Goal: Submit feedback/report problem: Submit feedback/report problem

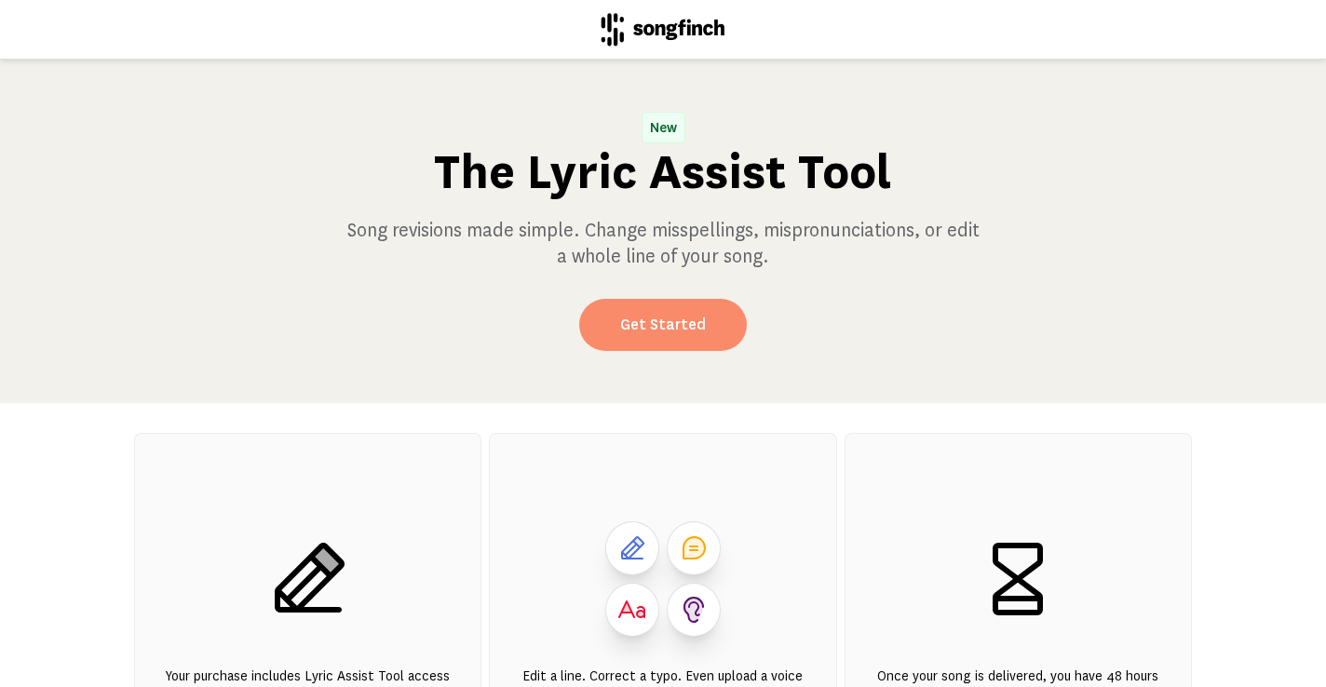
click at [625, 328] on link "Get Started" at bounding box center [663, 325] width 168 height 52
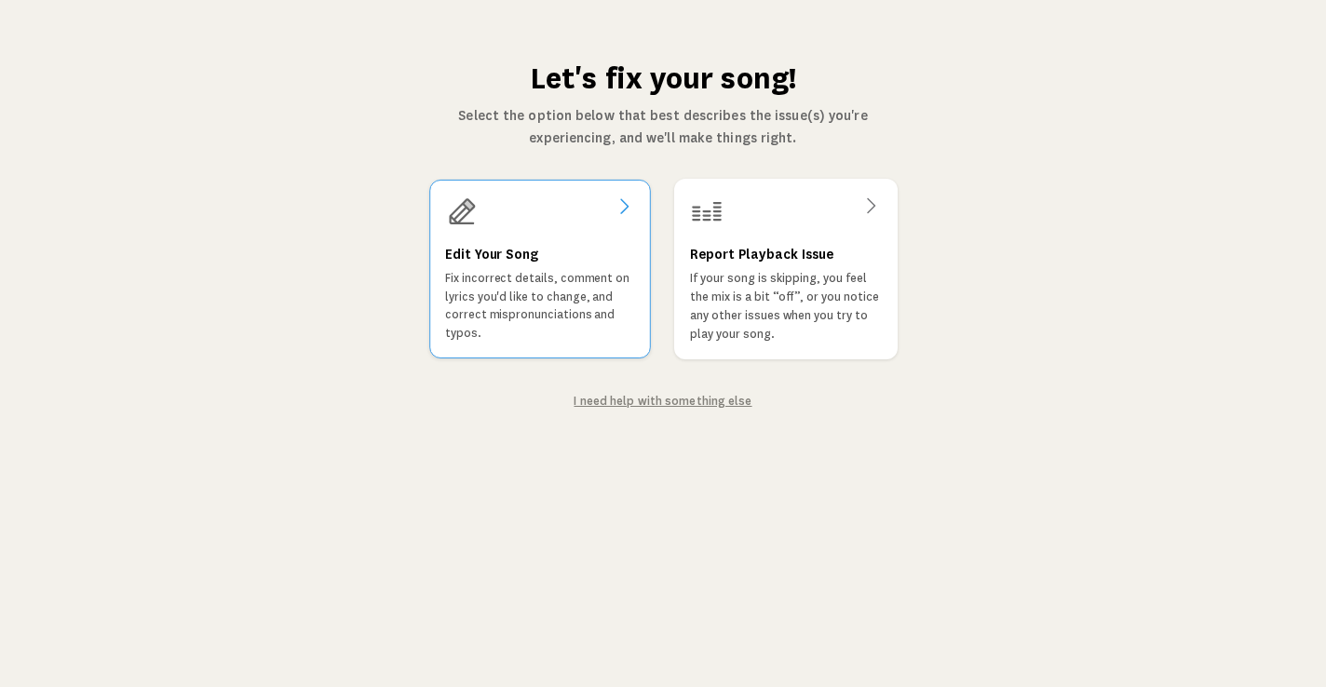
click at [483, 276] on p "Fix incorrect details, comment on lyrics you'd like to change, and correct misp…" at bounding box center [540, 306] width 190 height 74
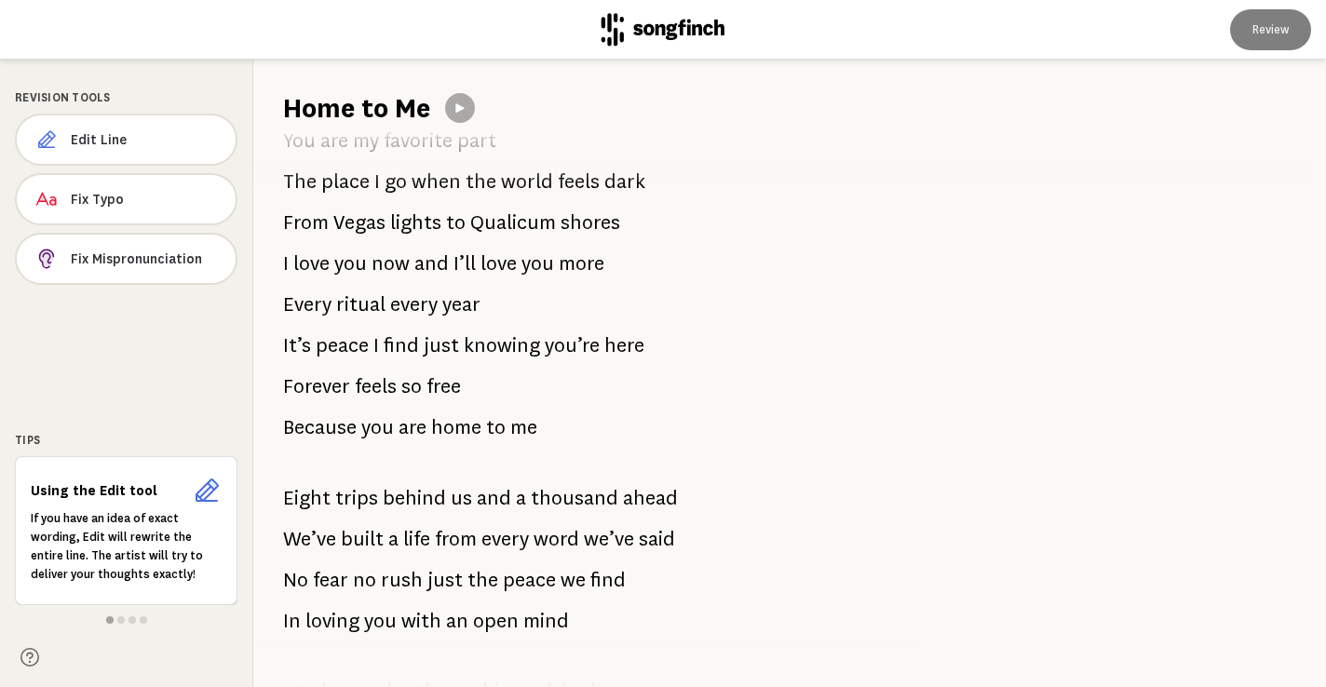
scroll to position [1205, 0]
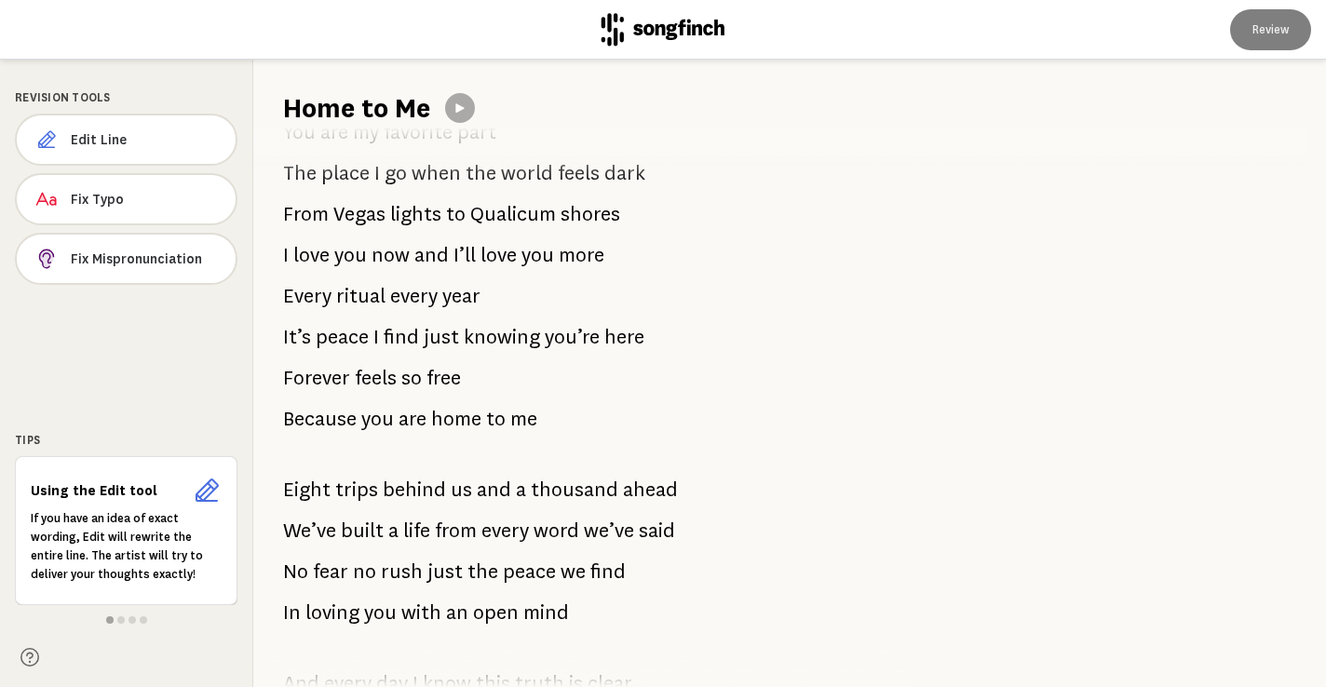
drag, startPoint x: 282, startPoint y: 489, endPoint x: 410, endPoint y: 488, distance: 127.6
click at [410, 488] on div "You had me at no camping that was the start An easy kind of truth that spoke to…" at bounding box center [575, 407] width 644 height 561
click at [360, 490] on span "trips" at bounding box center [356, 489] width 43 height 37
click at [103, 132] on span "Edit Line" at bounding box center [146, 139] width 148 height 19
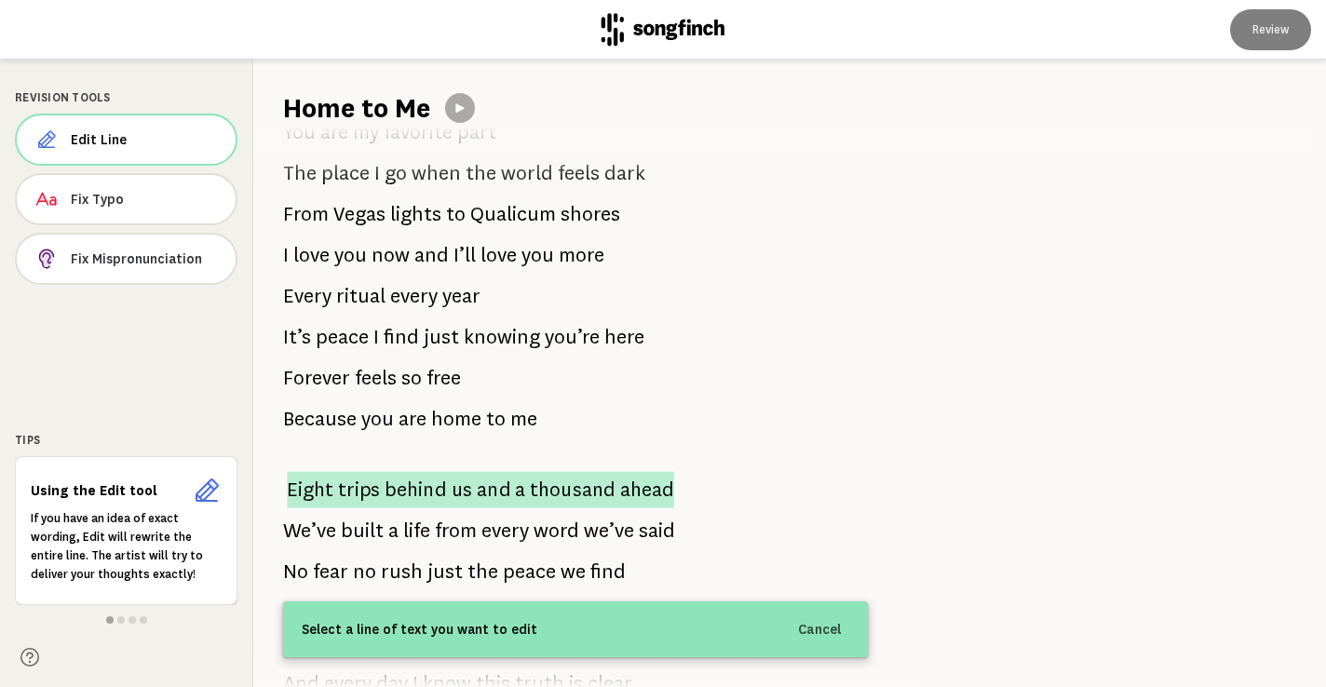
click at [291, 482] on span "Eight" at bounding box center [310, 489] width 47 height 36
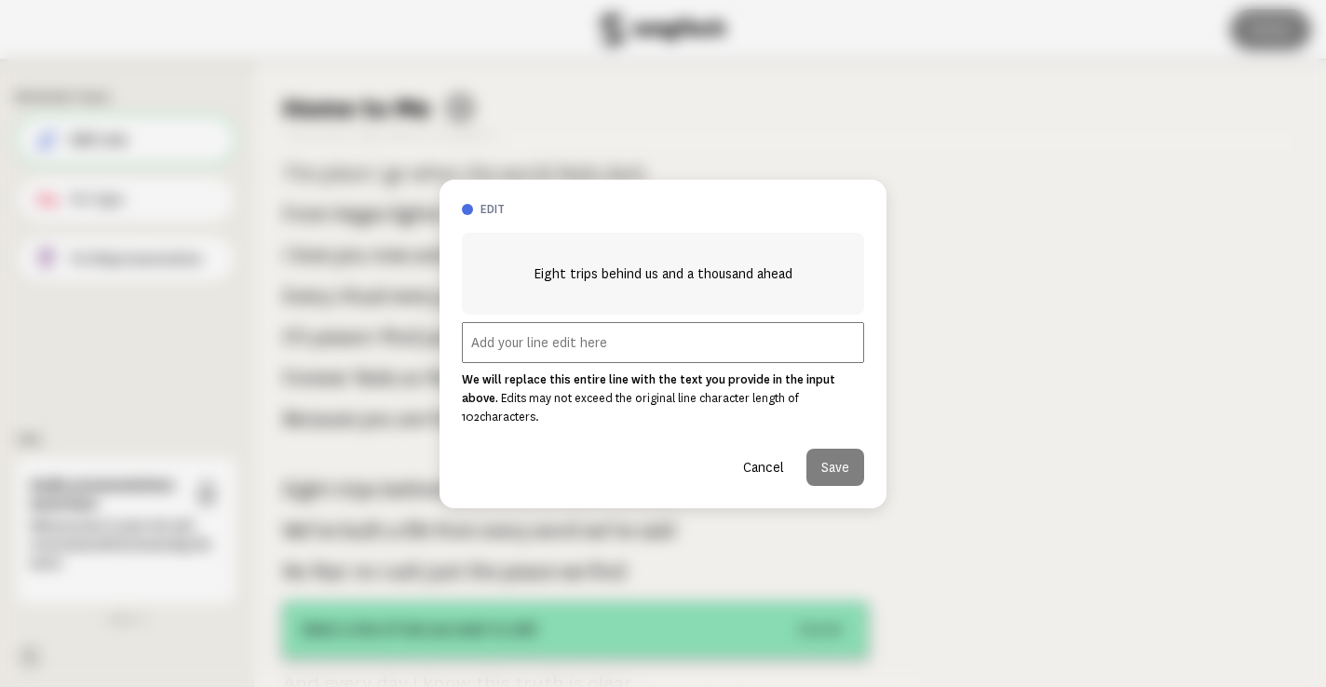
click at [542, 354] on input "text" at bounding box center [663, 342] width 402 height 41
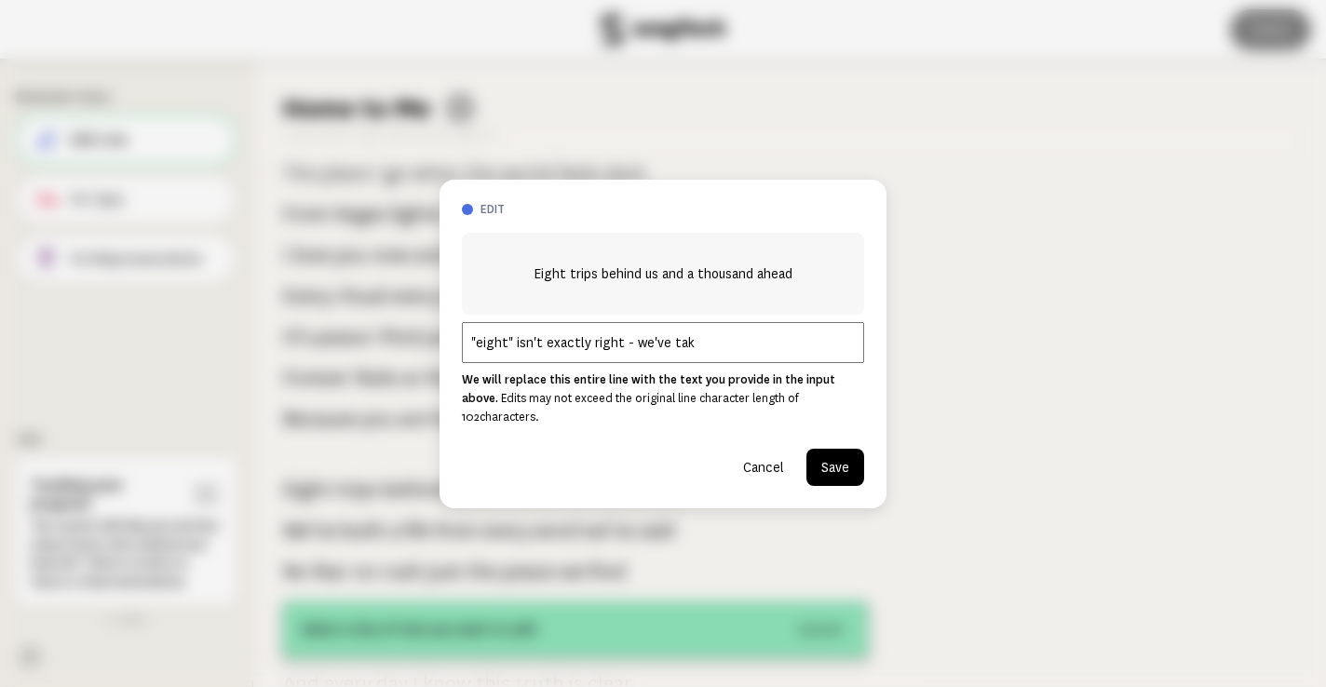
type input ""eight" isn't exactly right - we've take"
type textarea "ke"
drag, startPoint x: 704, startPoint y: 348, endPoint x: 364, endPoint y: 348, distance: 339.9
click at [364, 348] on div "edit Eight trips behind us and a thousand ahead "eight" isn't exactly right - w…" at bounding box center [663, 343] width 1326 height 687
click at [633, 356] on input "So many trips we've taken, we'll take a thousand ahead" at bounding box center [663, 342] width 402 height 41
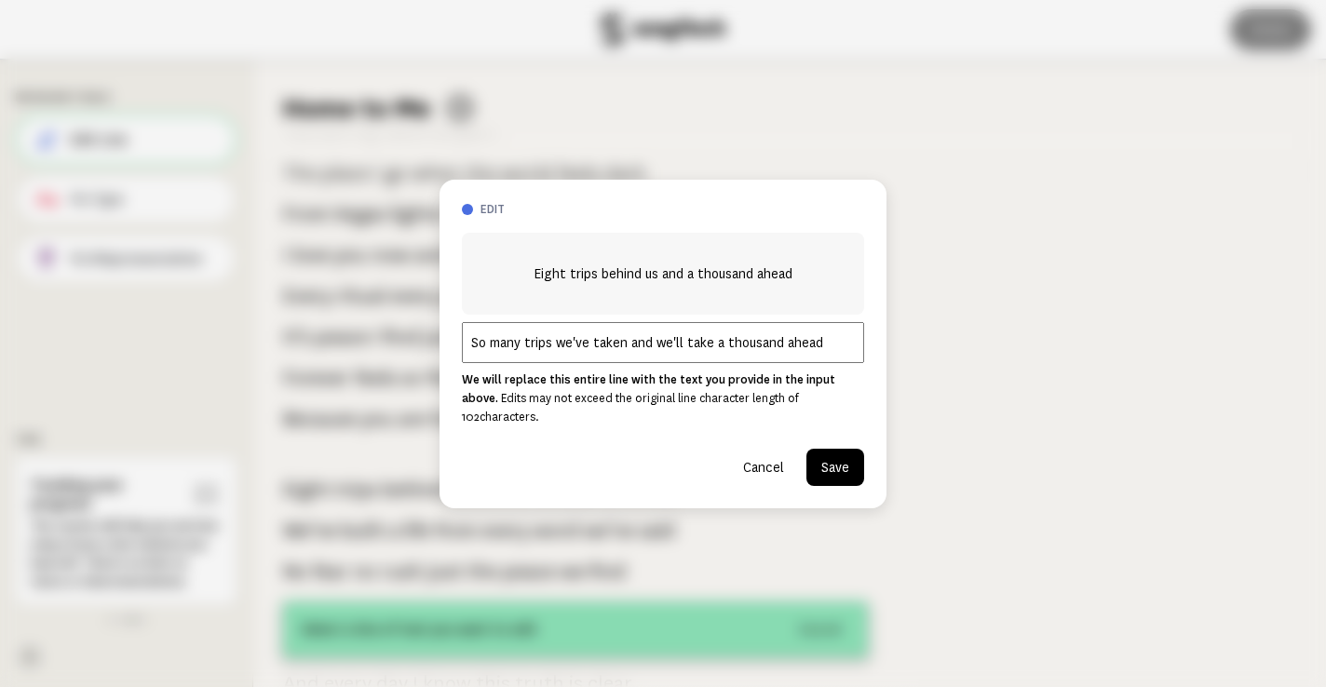
type input "So many trips we've taken and we'll take a thousand ahead"
click at [834, 453] on button "Save" at bounding box center [835, 467] width 58 height 37
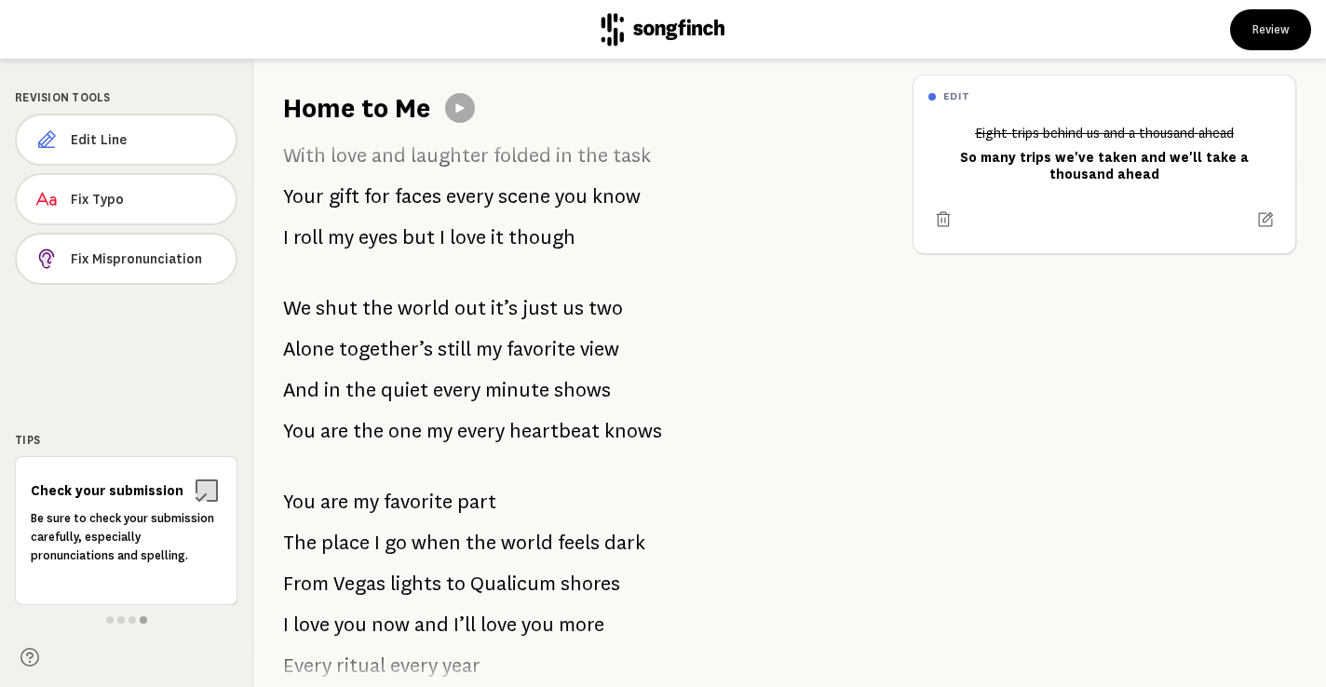
scroll to position [841, 0]
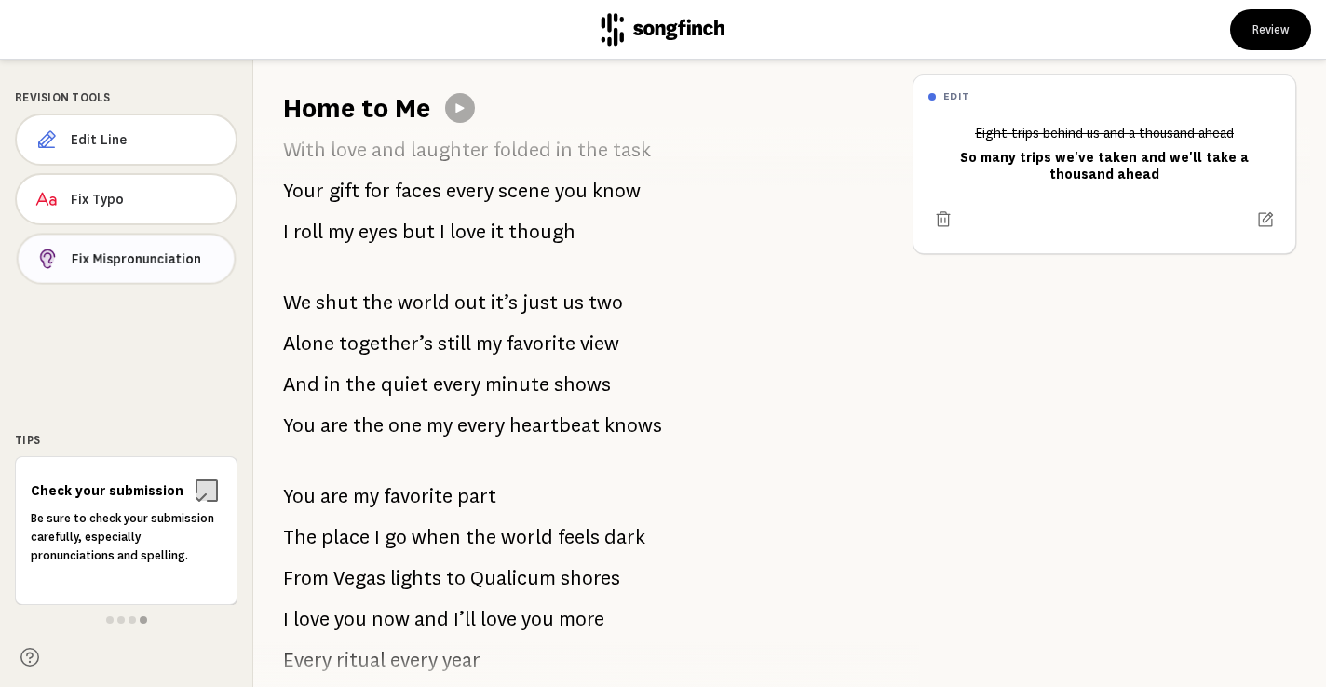
click at [101, 254] on span "Fix Mispronunciation" at bounding box center [146, 259] width 148 height 19
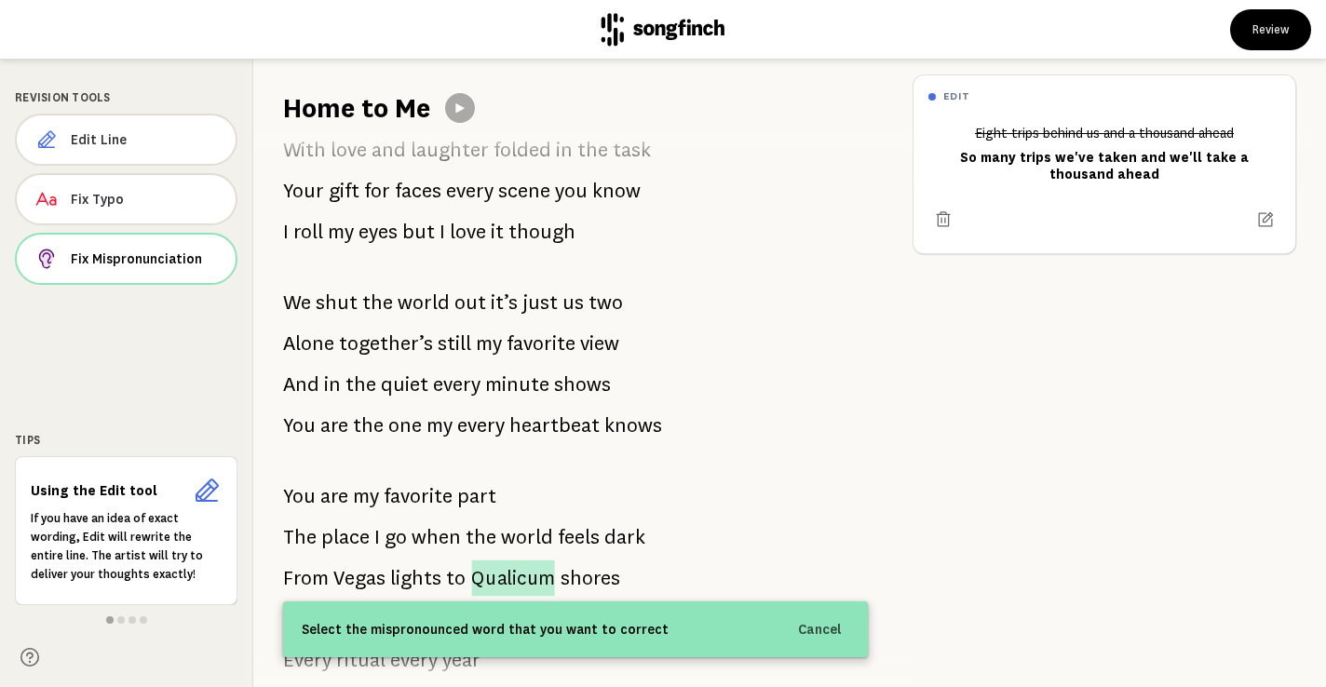
click at [477, 575] on span "Qualicum" at bounding box center [512, 579] width 83 height 36
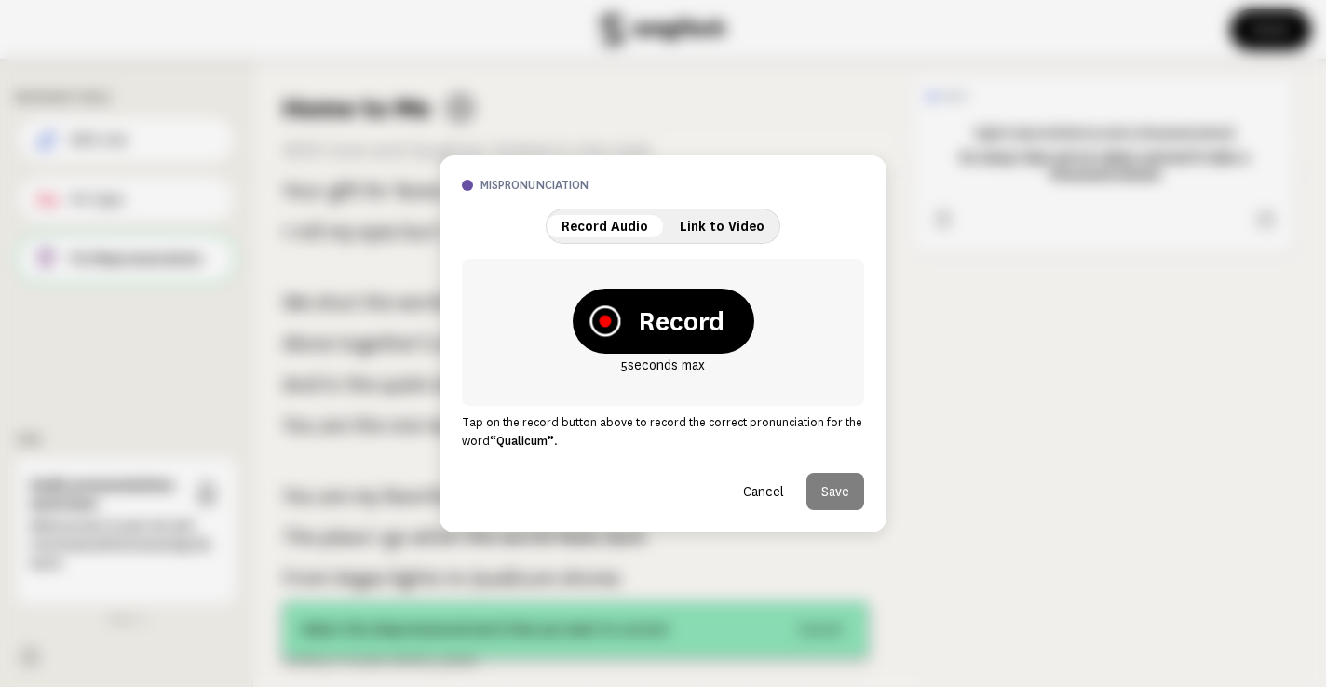
click at [604, 318] on icon at bounding box center [605, 321] width 12 height 12
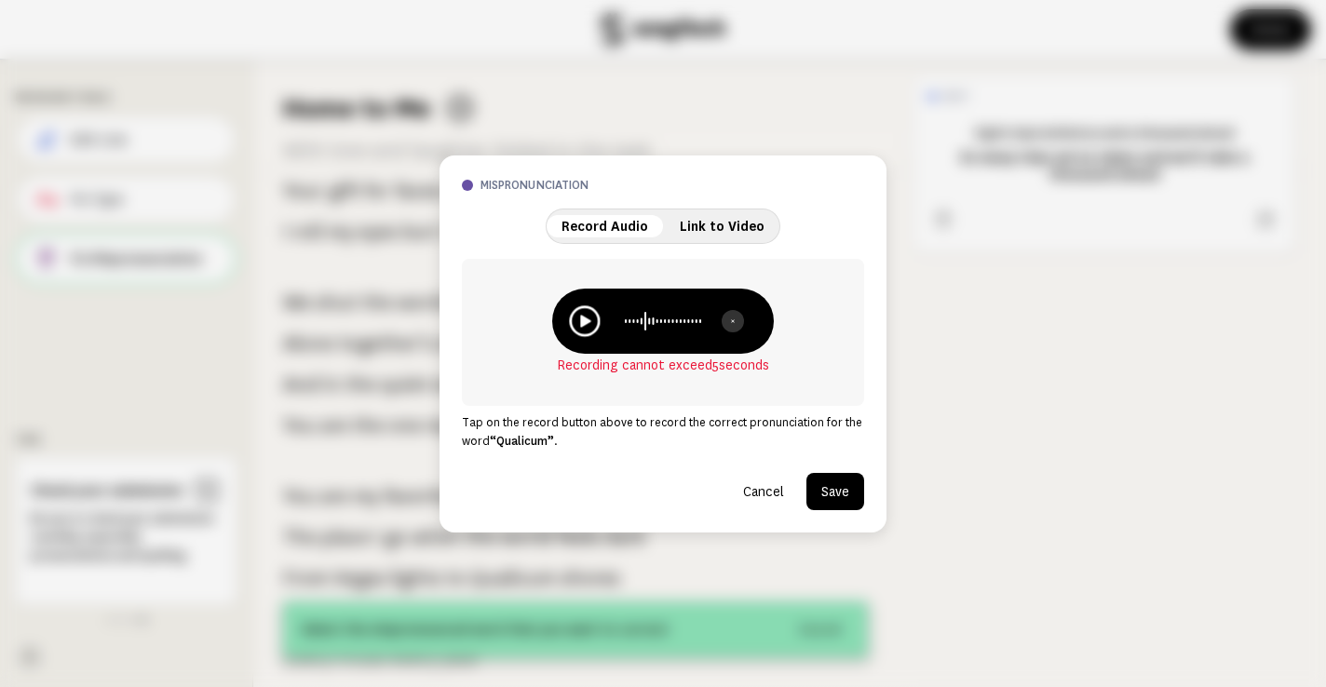
click at [588, 320] on icon at bounding box center [585, 321] width 10 height 12
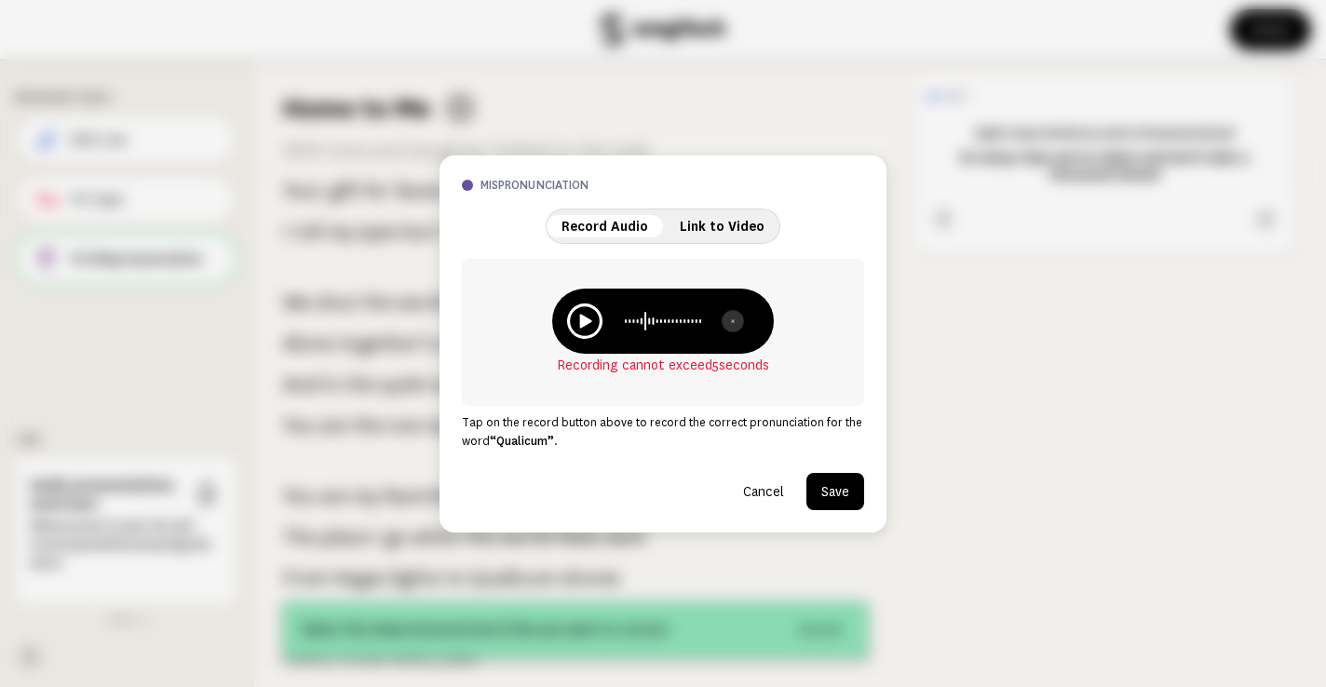
click at [733, 318] on icon at bounding box center [732, 321] width 7 height 22
click at [592, 317] on icon at bounding box center [590, 321] width 12 height 12
click at [576, 324] on icon at bounding box center [585, 321] width 32 height 45
click at [839, 489] on button "Save" at bounding box center [835, 491] width 58 height 37
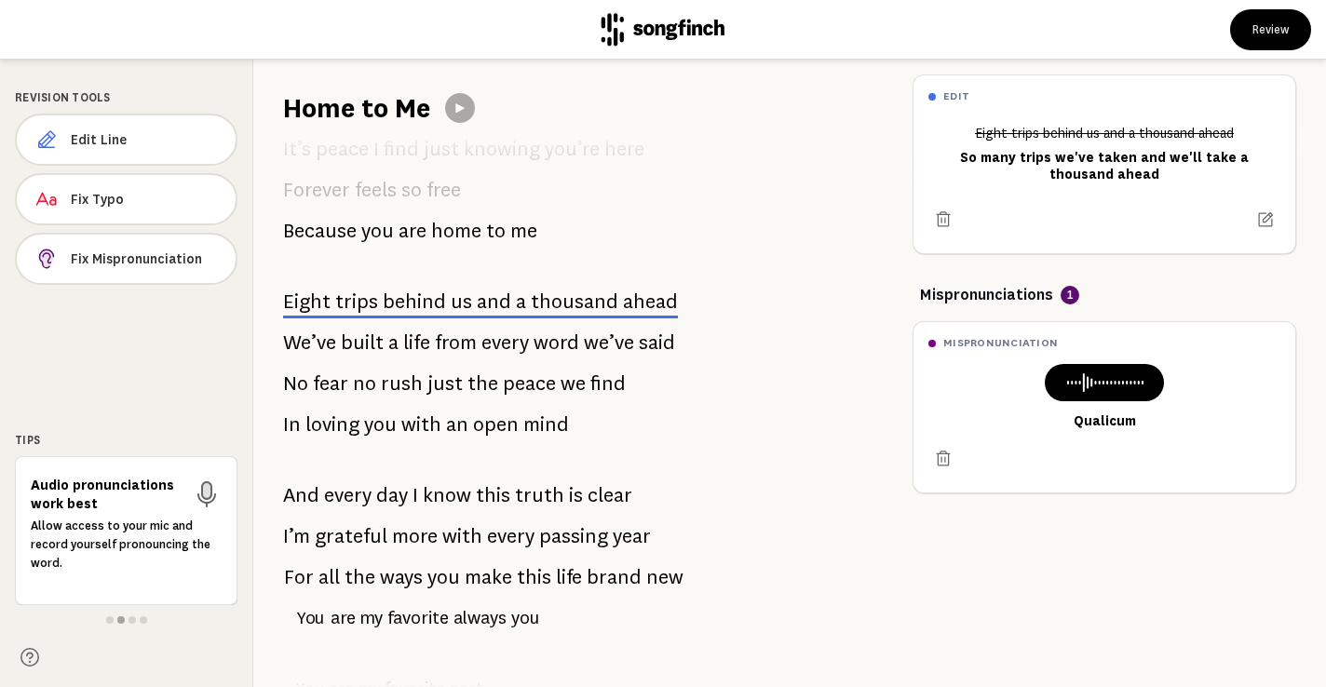
scroll to position [1523, 0]
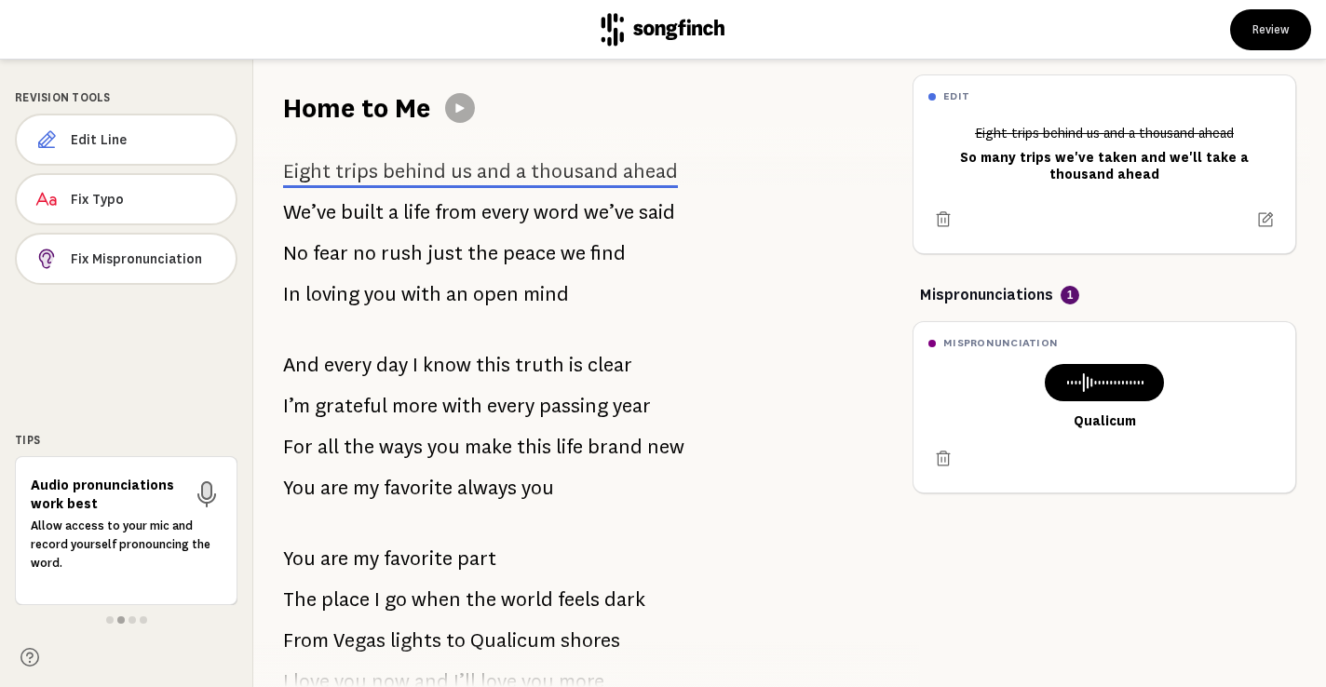
click at [109, 511] on h6 "Audio pronunciations work best" at bounding box center [108, 494] width 154 height 37
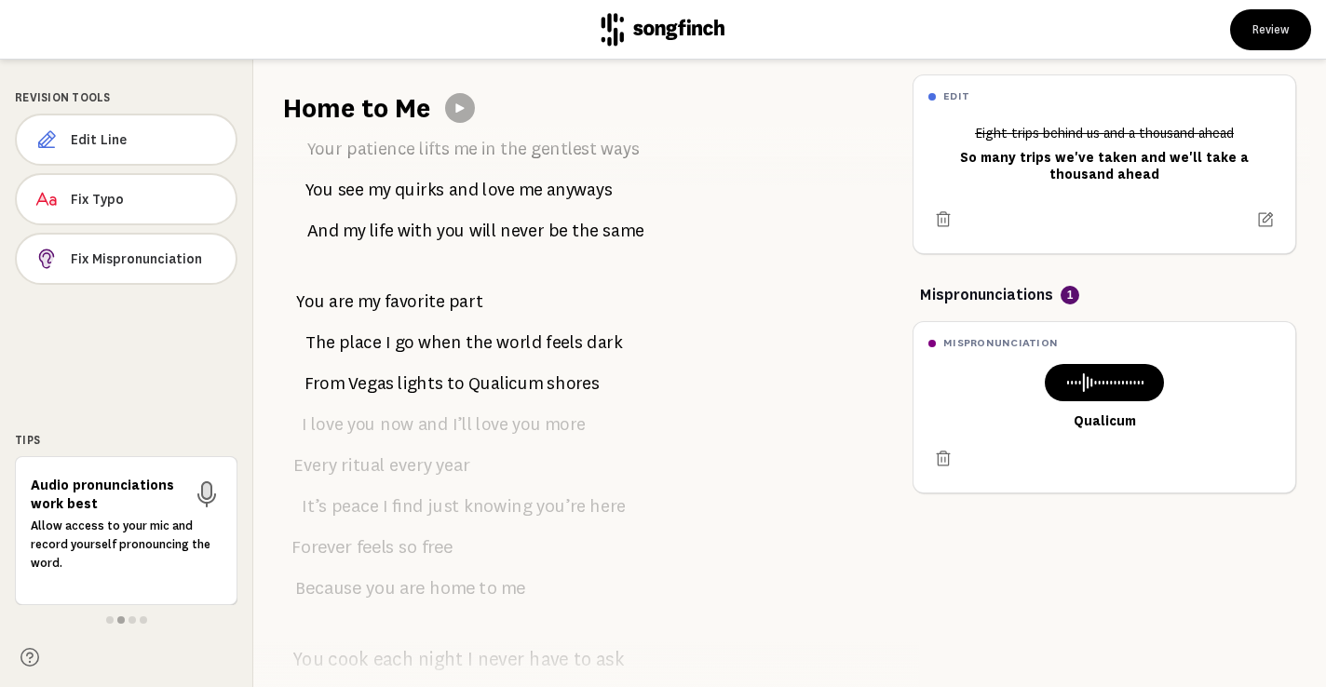
scroll to position [0, 0]
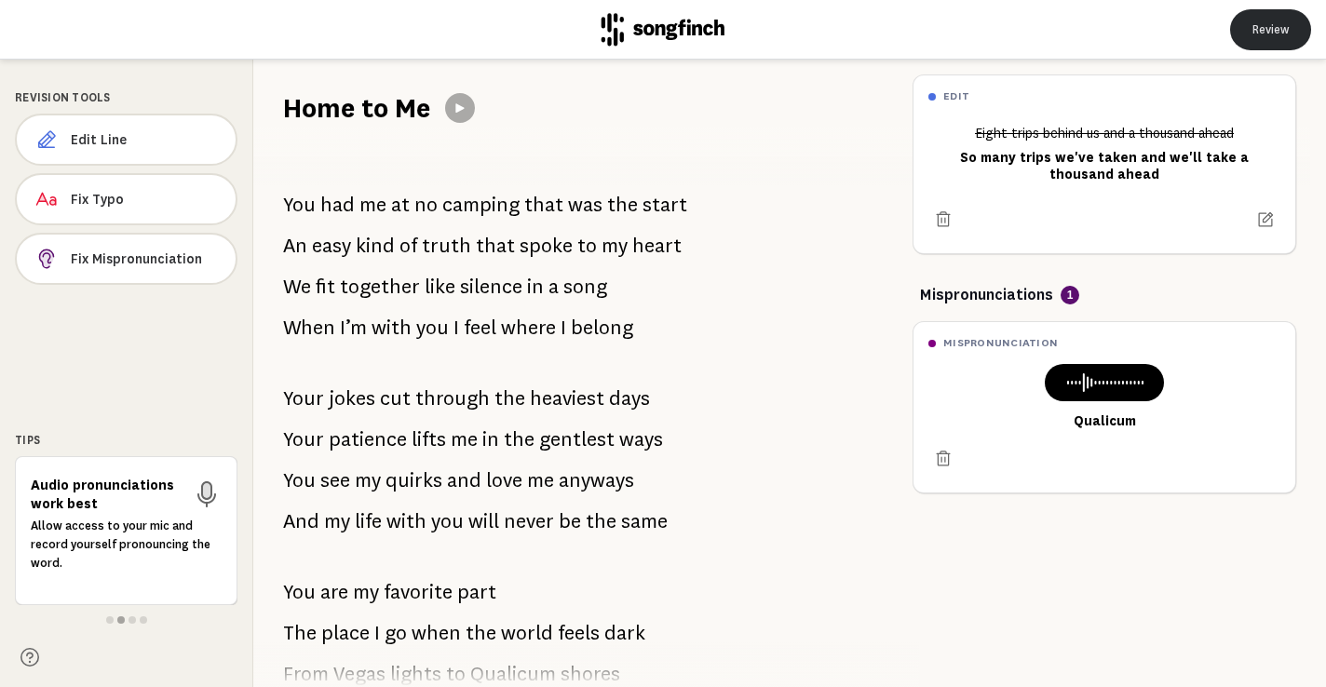
click at [1272, 23] on button "Review" at bounding box center [1270, 29] width 81 height 41
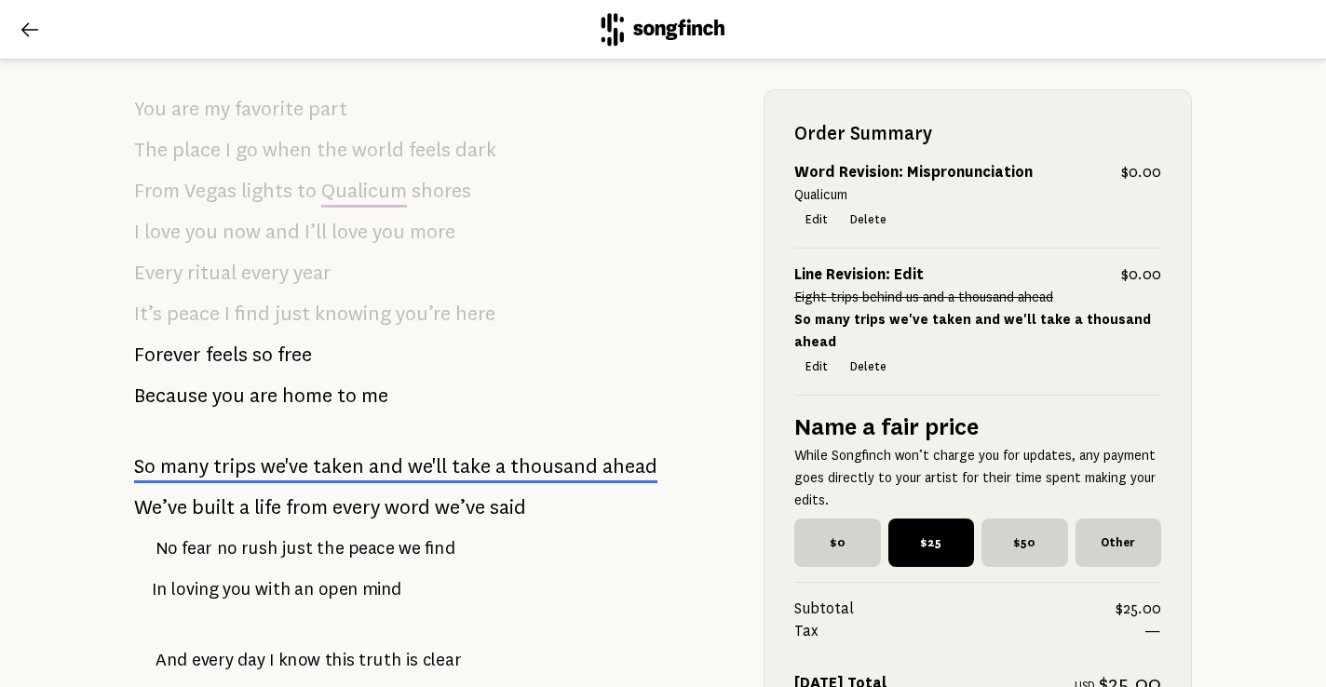
scroll to position [1703, 0]
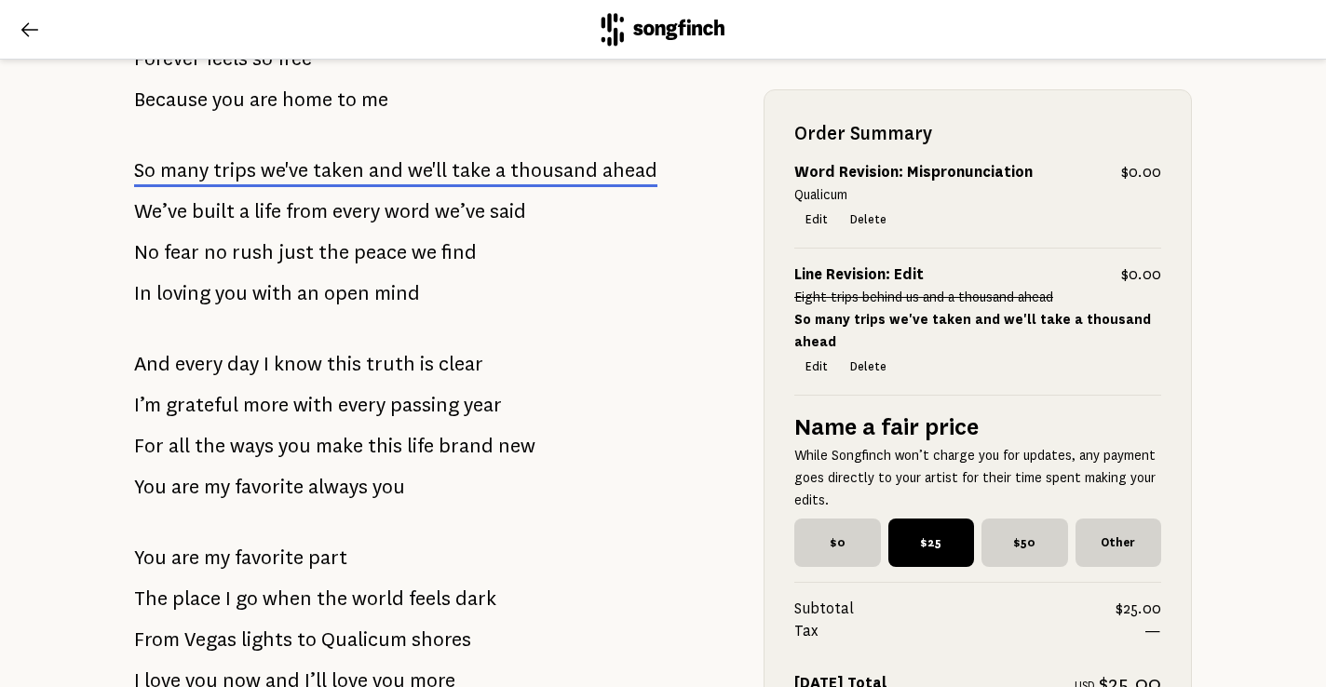
click at [924, 519] on span "$25" at bounding box center [931, 543] width 87 height 48
click at [900, 519] on input "$25" at bounding box center [894, 525] width 12 height 12
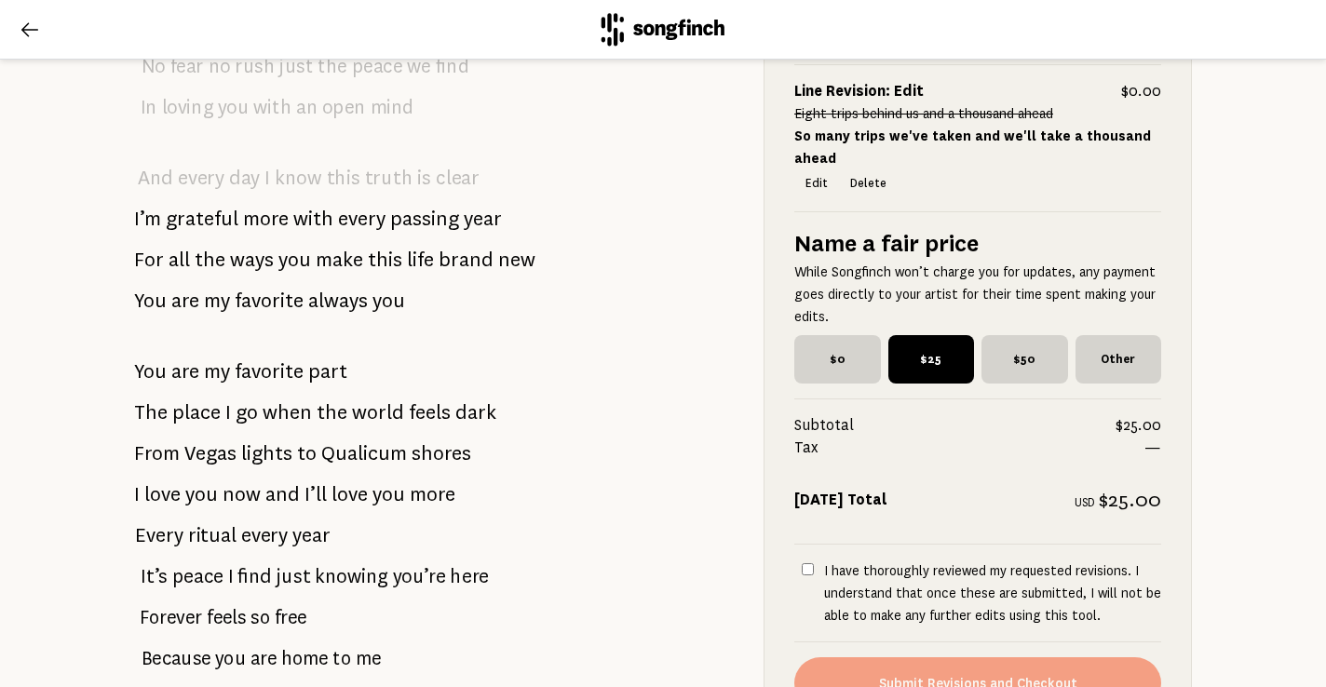
scroll to position [2067, 0]
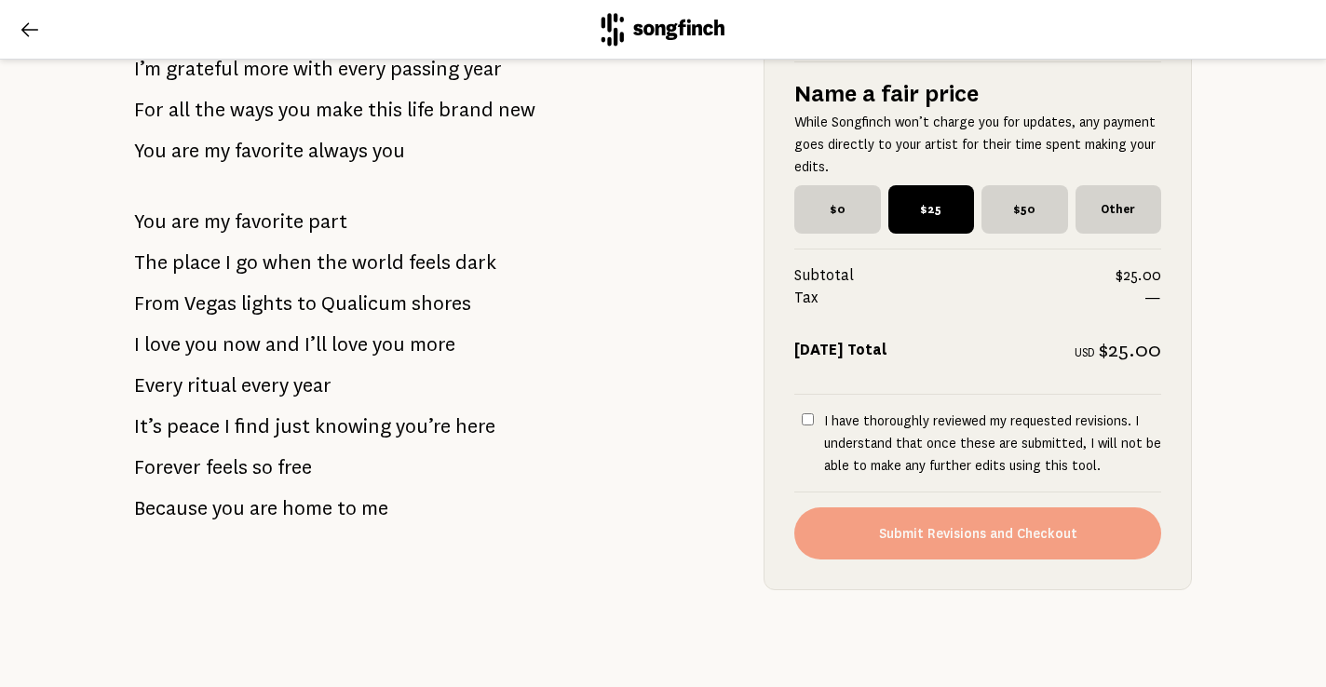
click at [802, 413] on input "I have thoroughly reviewed my requested revisions. I understand that once these…" at bounding box center [808, 419] width 12 height 12
checkbox input "true"
